Goal: Find specific page/section: Find specific page/section

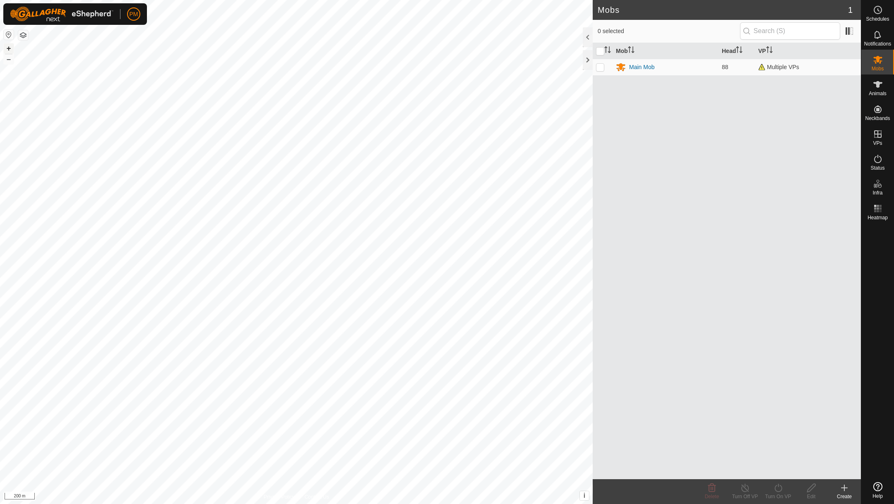
click at [7, 49] on button "+" at bounding box center [9, 48] width 10 height 10
click at [10, 47] on button "+" at bounding box center [9, 48] width 10 height 10
click at [7, 61] on button "–" at bounding box center [9, 59] width 10 height 10
click at [880, 91] on span "Animals" at bounding box center [878, 93] width 18 height 5
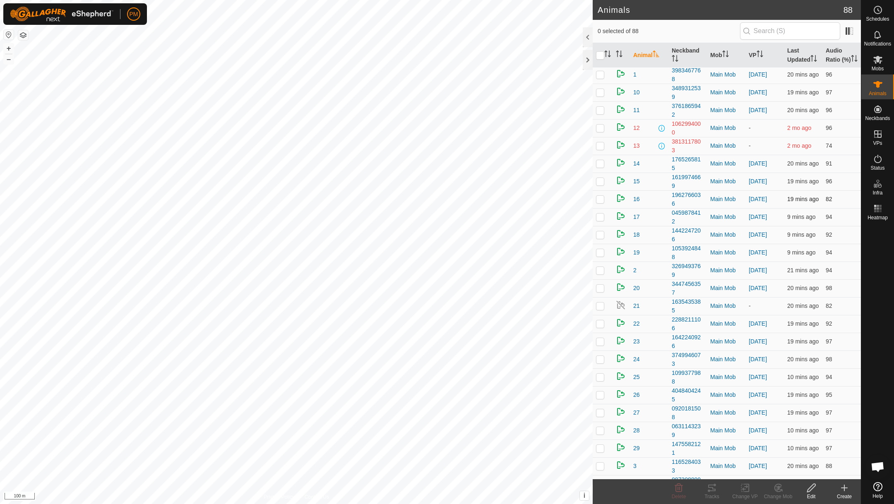
scroll to position [2, 0]
click at [752, 56] on th "VP" at bounding box center [765, 55] width 39 height 25
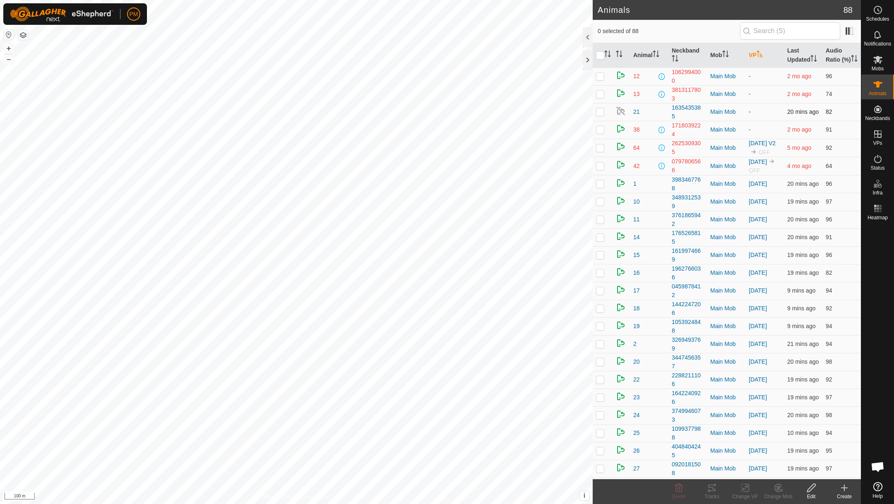
click at [600, 115] on p-checkbox at bounding box center [600, 111] width 8 height 7
checkbox input "false"
